Goal: Find specific page/section: Find specific page/section

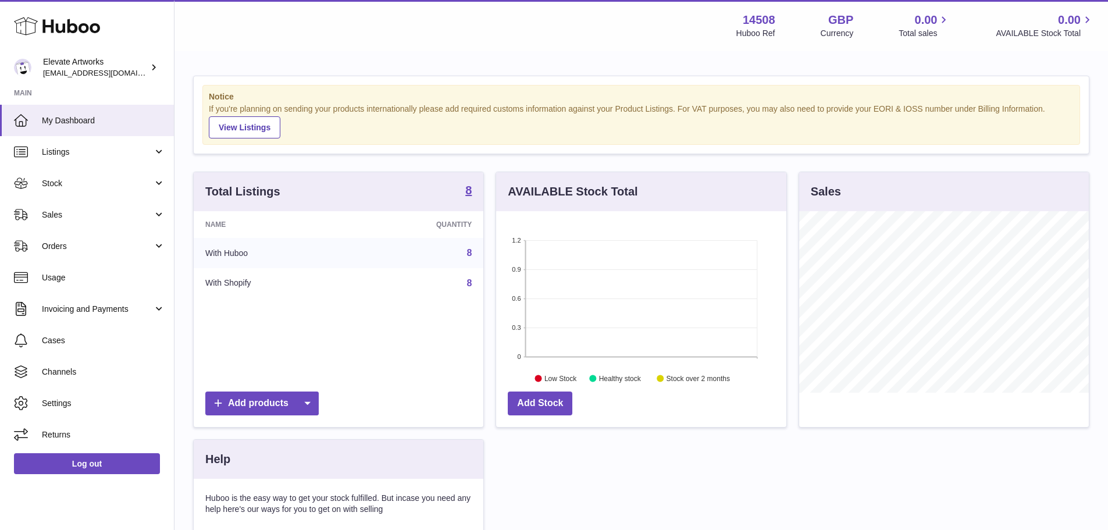
scroll to position [181, 290]
drag, startPoint x: 102, startPoint y: 159, endPoint x: 97, endPoint y: 194, distance: 34.7
click at [102, 159] on link "Listings" at bounding box center [87, 151] width 174 height 31
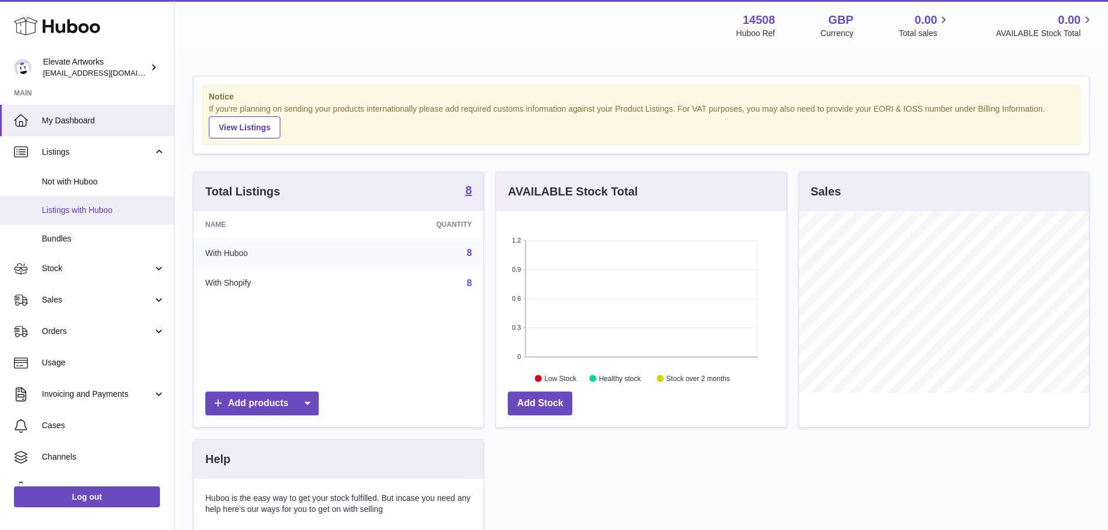
click at [96, 206] on span "Listings with Huboo" at bounding box center [103, 210] width 123 height 11
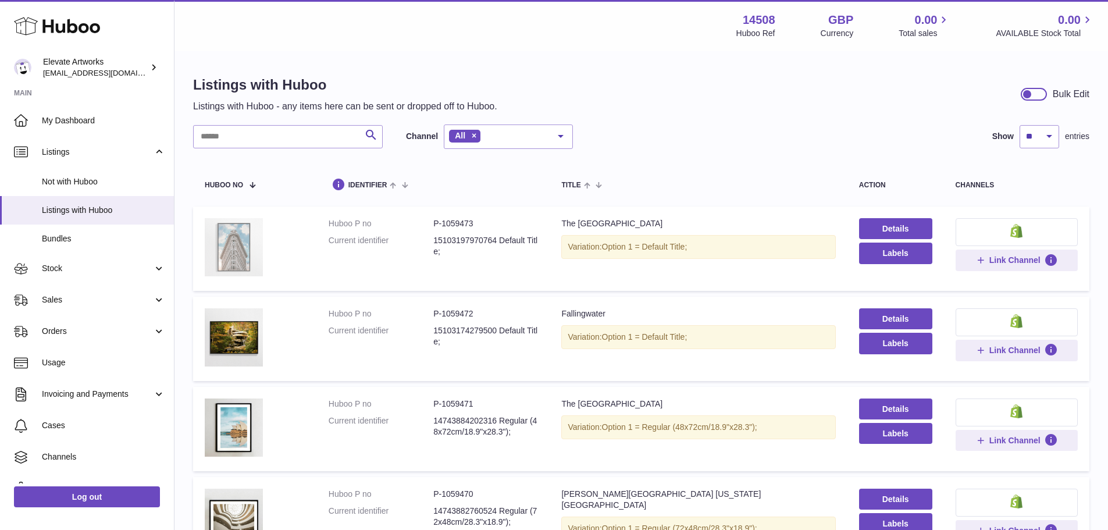
click at [248, 247] on img at bounding box center [234, 247] width 58 height 58
click at [750, 120] on div "Listings with Huboo Listings with Huboo - any items here can be sent or dropped…" at bounding box center [640, 501] width 933 height 898
click at [75, 444] on link "Channels" at bounding box center [87, 456] width 174 height 31
